Goal: Browse casually: Explore the website without a specific task or goal

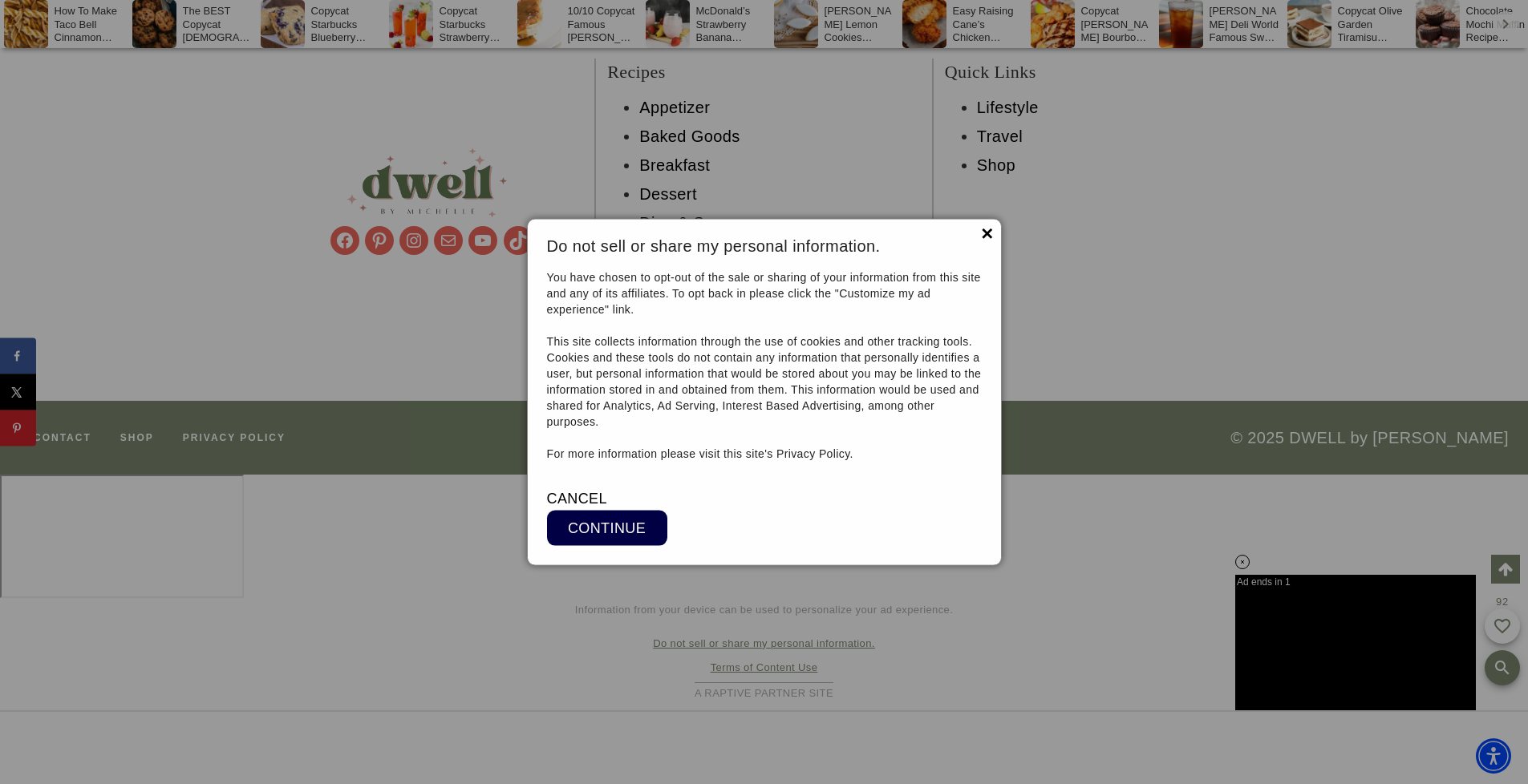
scroll to position [13676, 0]
